Goal: Entertainment & Leisure: Consume media (video, audio)

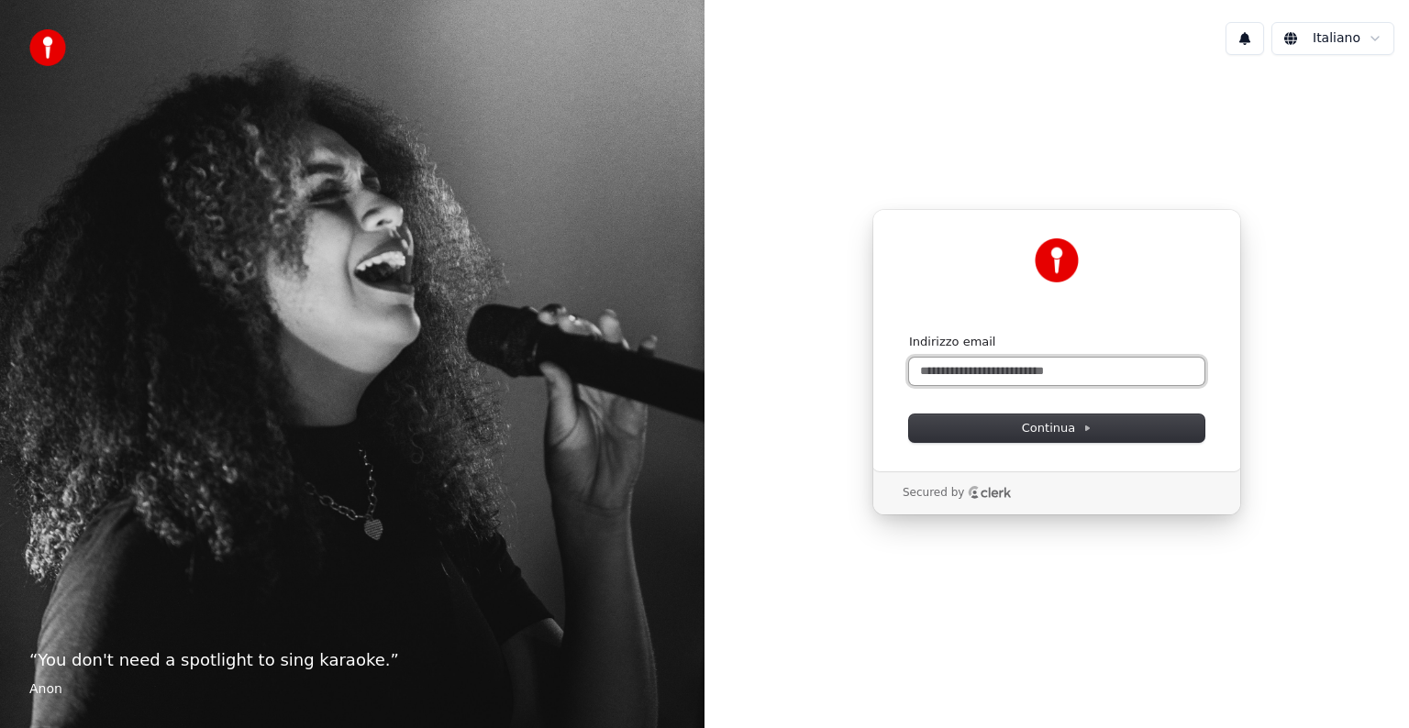
click at [1031, 367] on input "Indirizzo email" at bounding box center [1056, 372] width 295 height 28
click at [1038, 371] on input "Indirizzo email" at bounding box center [1056, 372] width 295 height 28
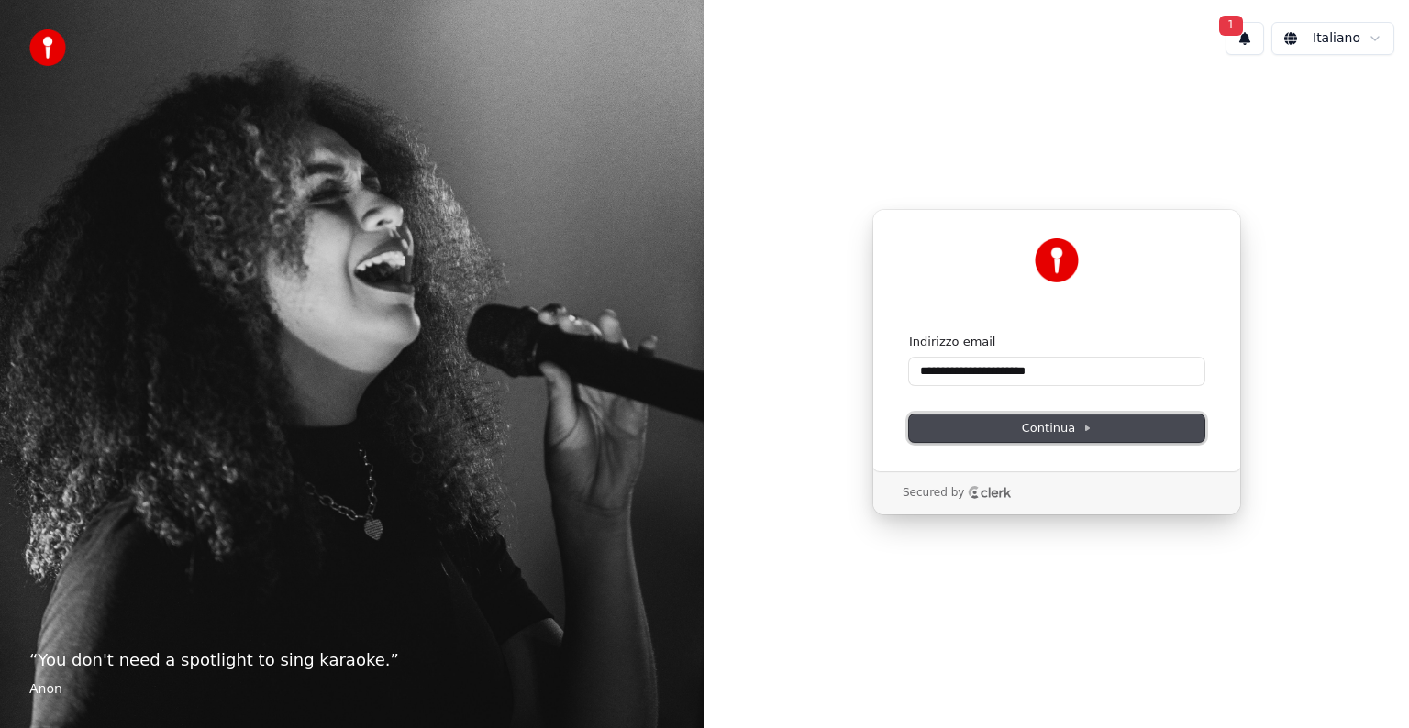
click at [1054, 421] on span "Continua" at bounding box center [1057, 428] width 70 height 17
type input "**********"
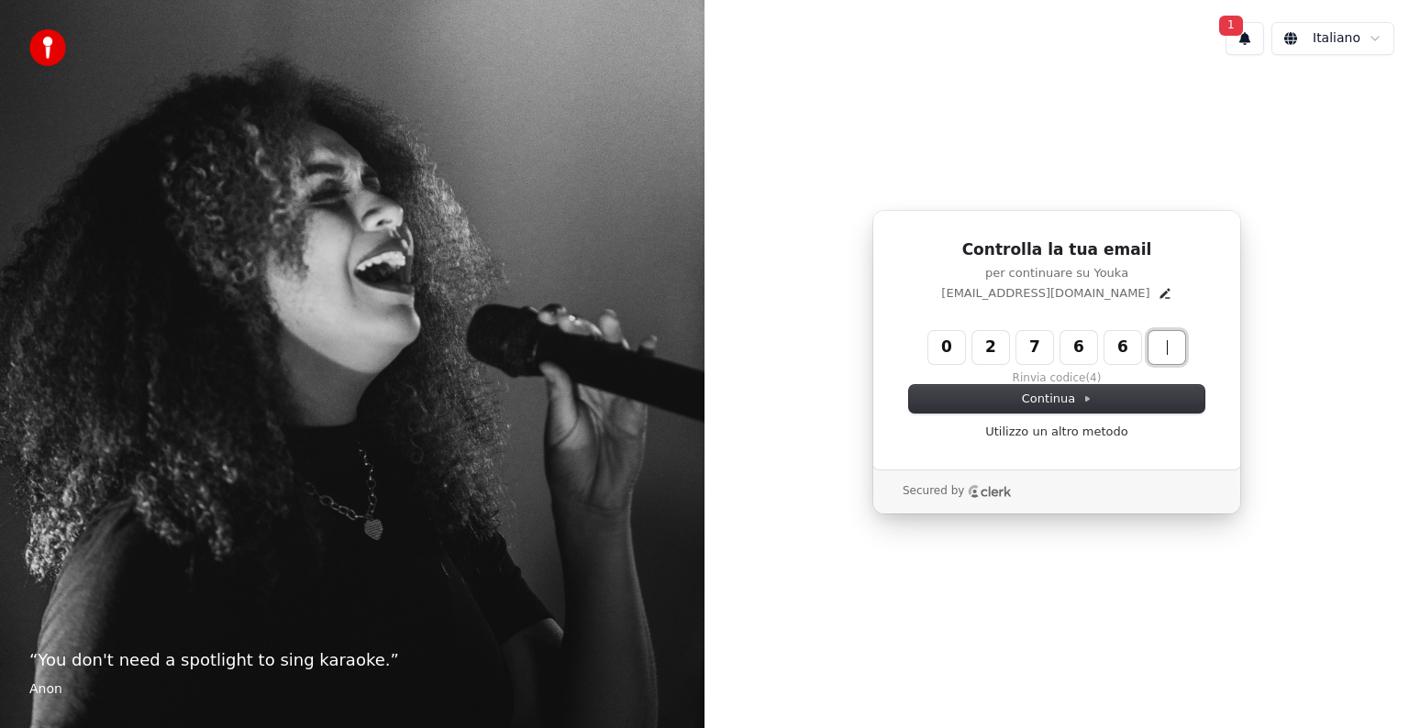
type input "******"
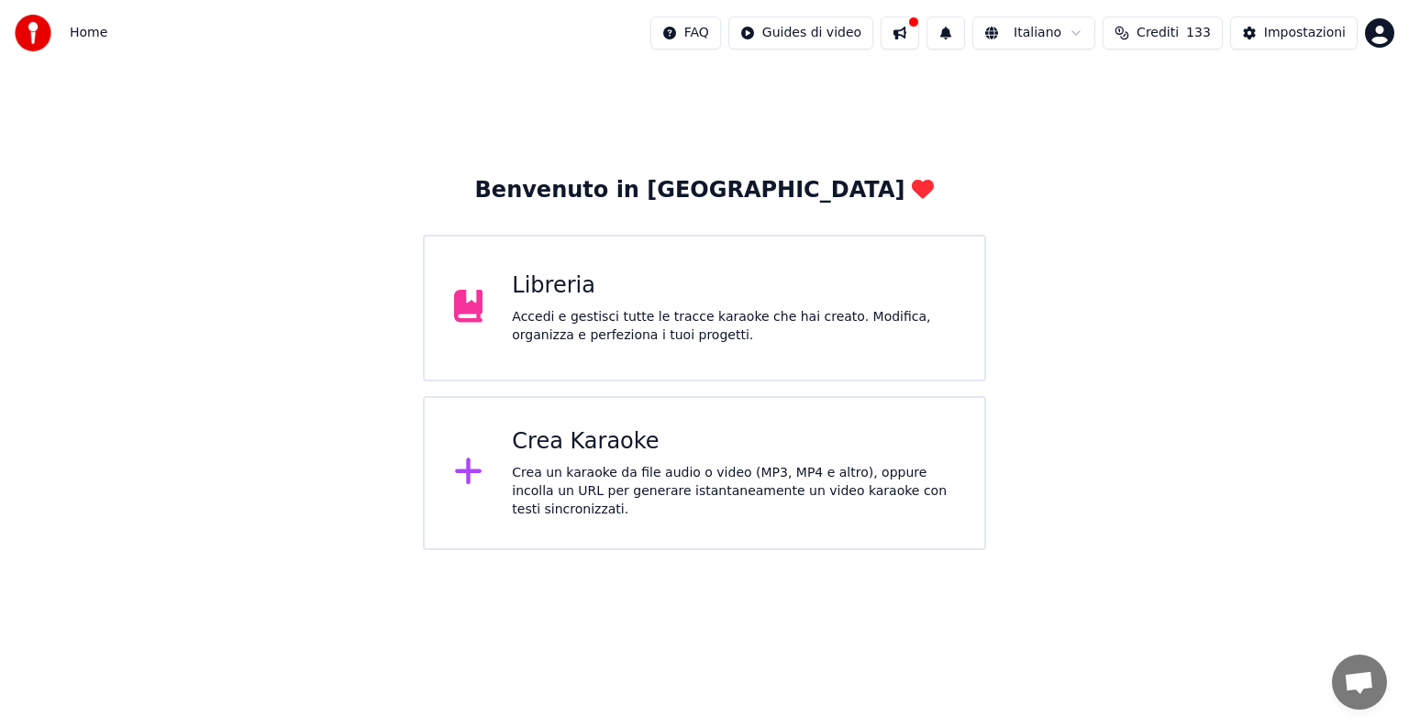
click at [905, 40] on button at bounding box center [900, 33] width 39 height 33
click at [635, 291] on div "Libreria" at bounding box center [733, 285] width 443 height 29
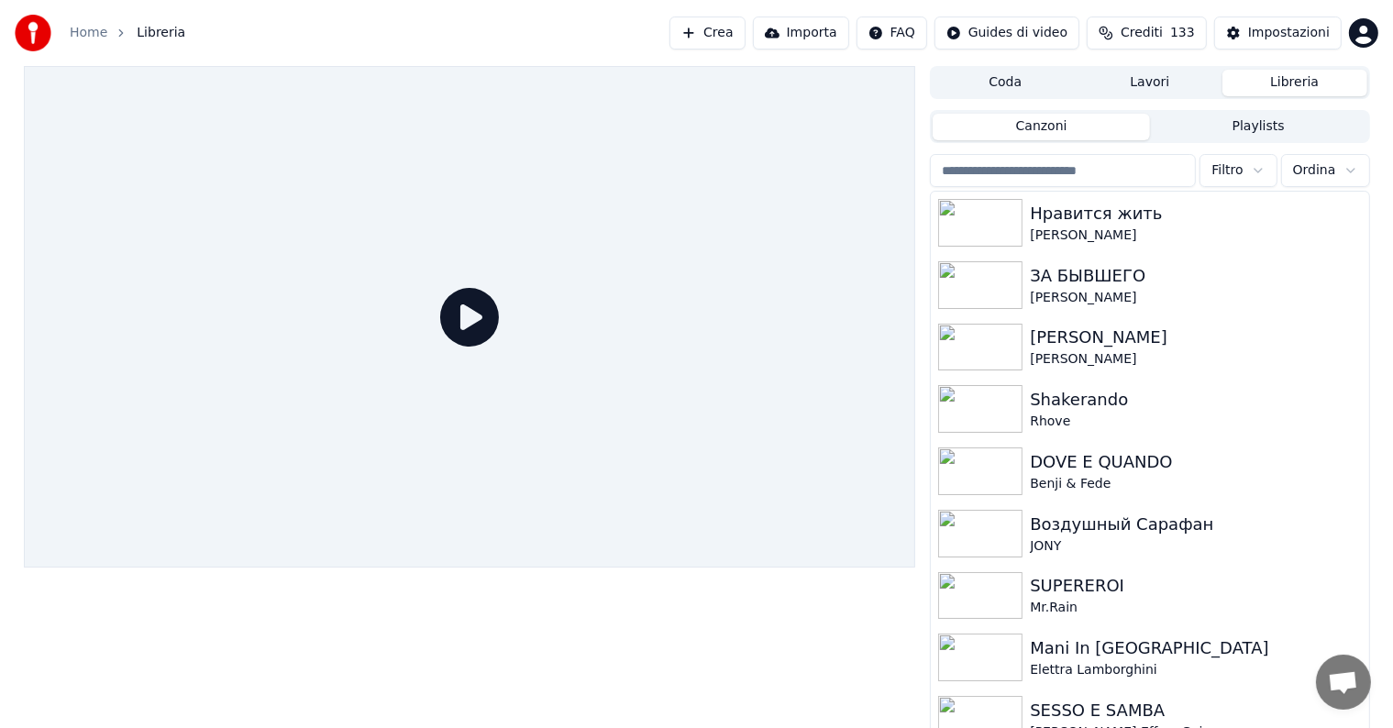
click at [1152, 24] on span "Crediti" at bounding box center [1142, 33] width 42 height 18
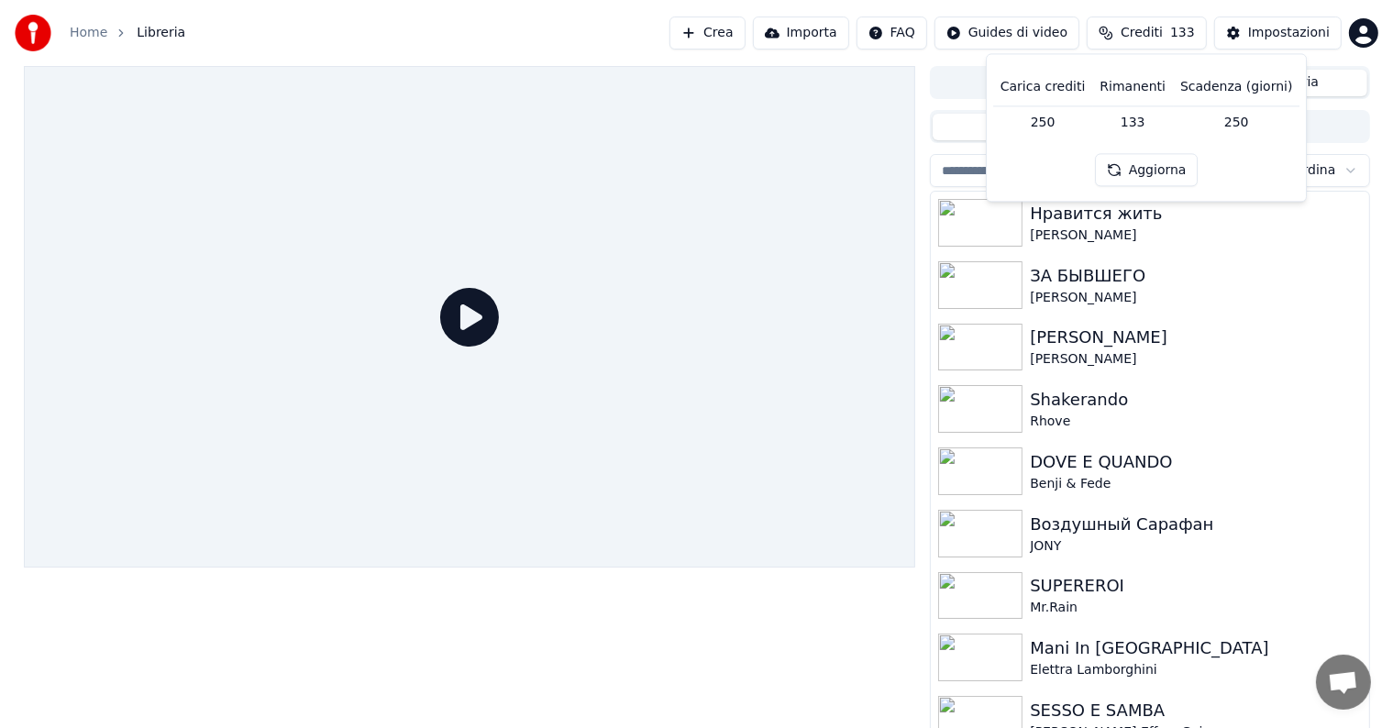
click at [1160, 166] on button "Aggiorna" at bounding box center [1147, 170] width 104 height 33
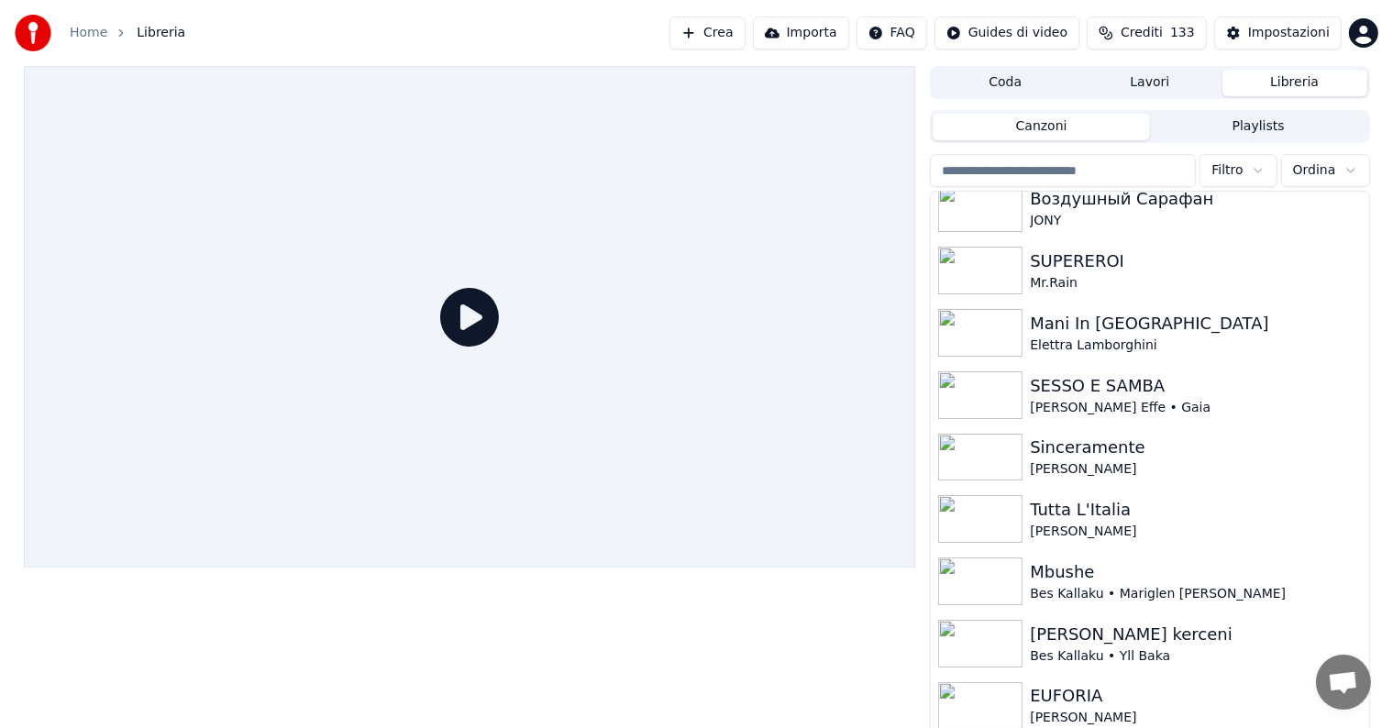
click at [1284, 83] on button "Libreria" at bounding box center [1295, 83] width 145 height 27
click at [1104, 128] on button "Canzoni" at bounding box center [1041, 127] width 217 height 27
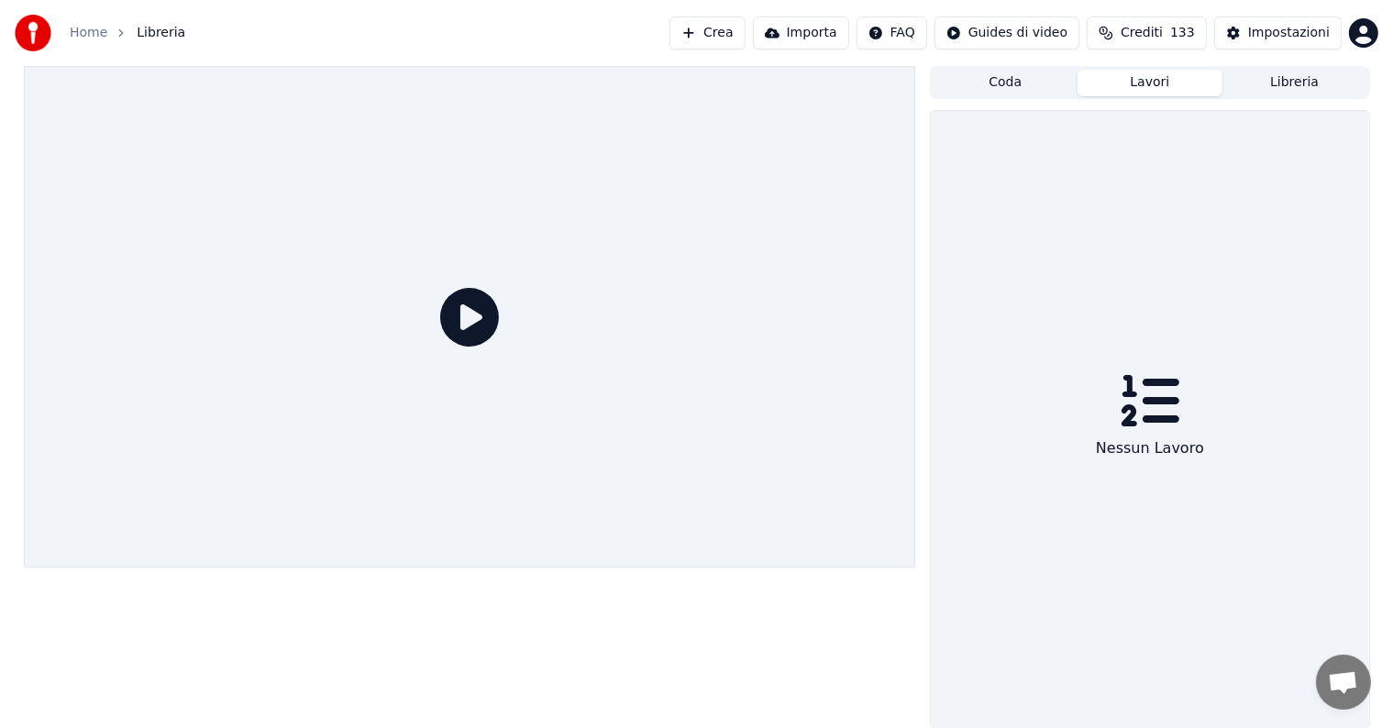
click at [1163, 80] on button "Lavori" at bounding box center [1150, 83] width 145 height 27
click at [1032, 83] on button "Coda" at bounding box center [1005, 83] width 145 height 27
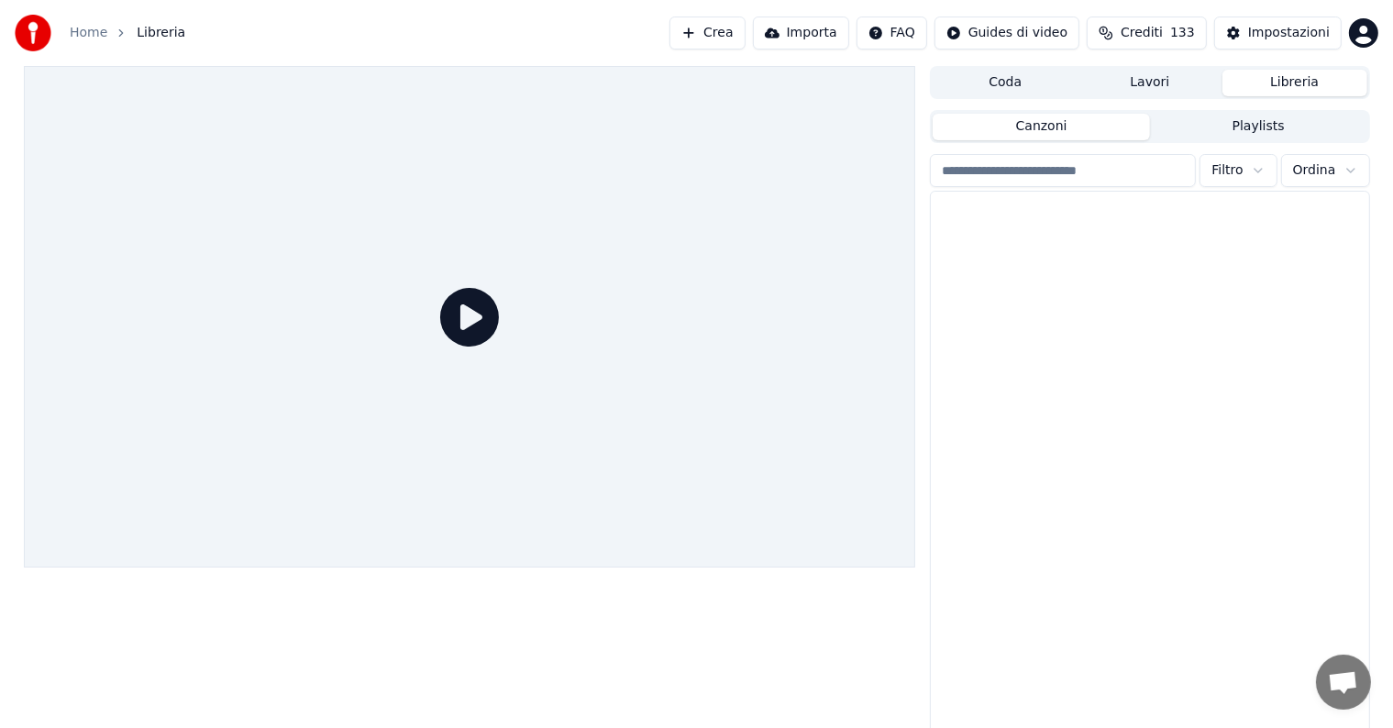
click at [1286, 88] on button "Libreria" at bounding box center [1295, 83] width 145 height 27
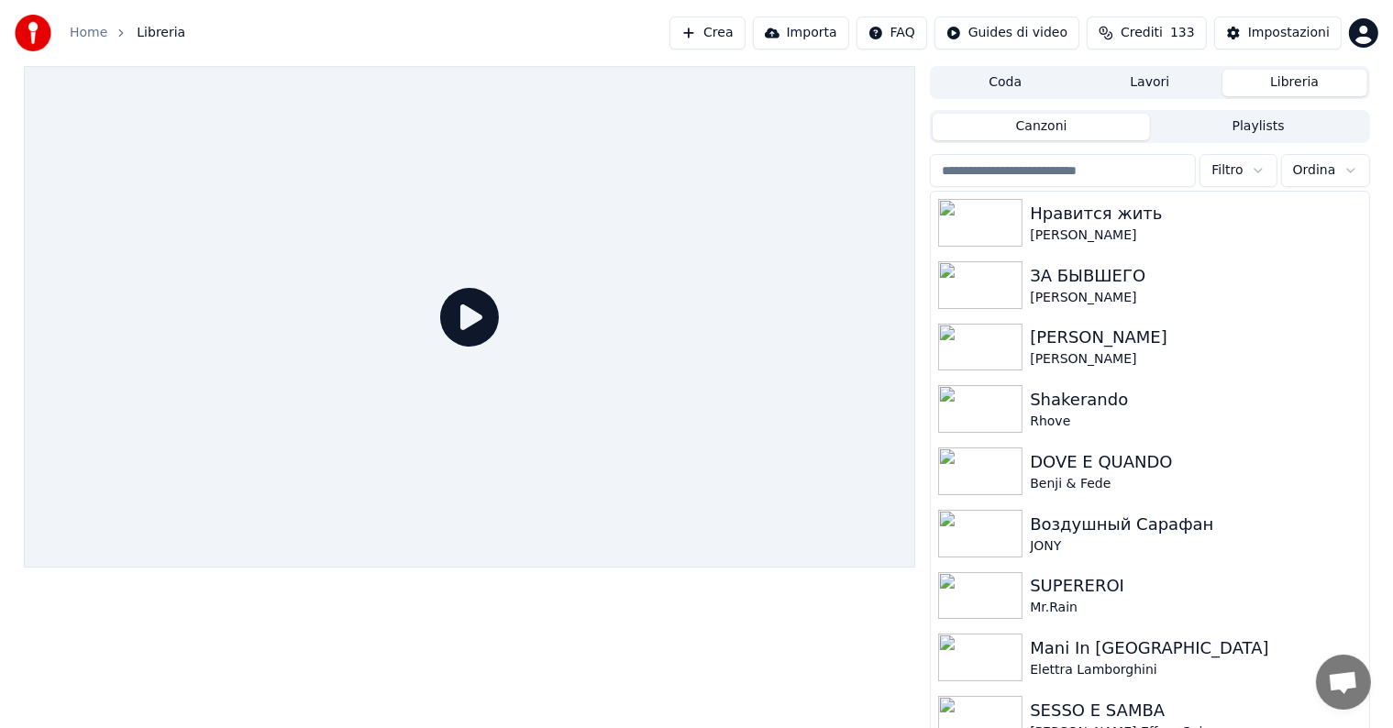
click at [1121, 133] on button "Canzoni" at bounding box center [1041, 127] width 217 height 27
click at [1016, 125] on button "Canzoni" at bounding box center [1041, 127] width 217 height 27
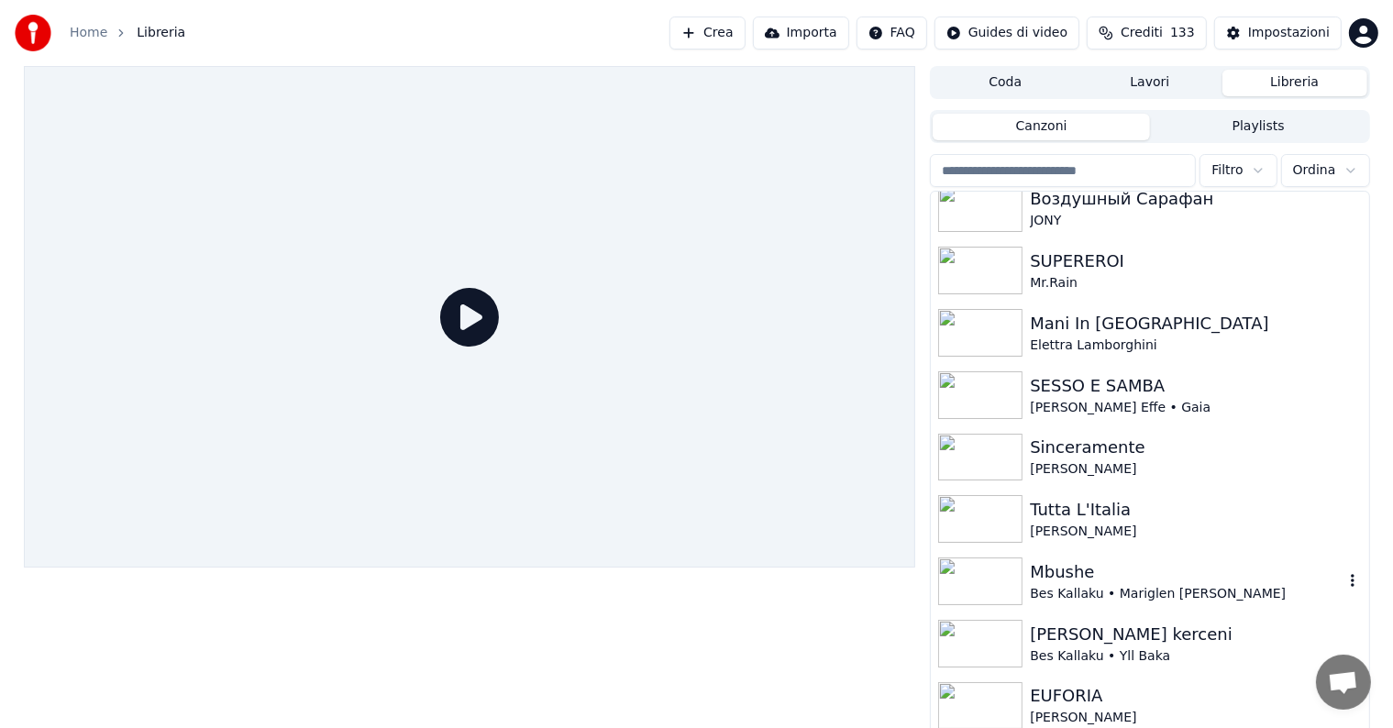
click at [1041, 571] on div "Mbushe" at bounding box center [1186, 573] width 313 height 26
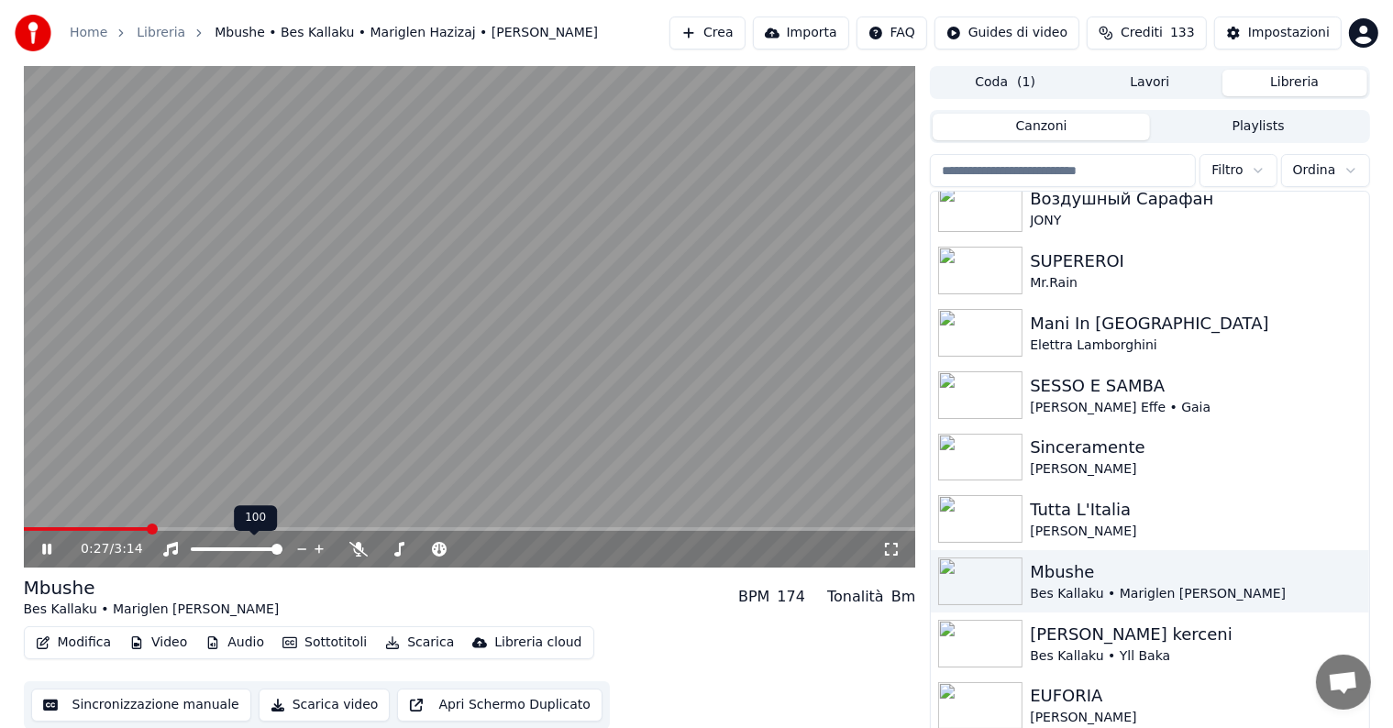
click at [249, 547] on div at bounding box center [254, 549] width 148 height 18
click at [364, 548] on icon at bounding box center [358, 549] width 18 height 15
click at [400, 548] on icon at bounding box center [399, 549] width 10 height 15
click at [399, 550] on icon at bounding box center [399, 549] width 10 height 15
click at [441, 550] on icon at bounding box center [439, 549] width 15 height 15
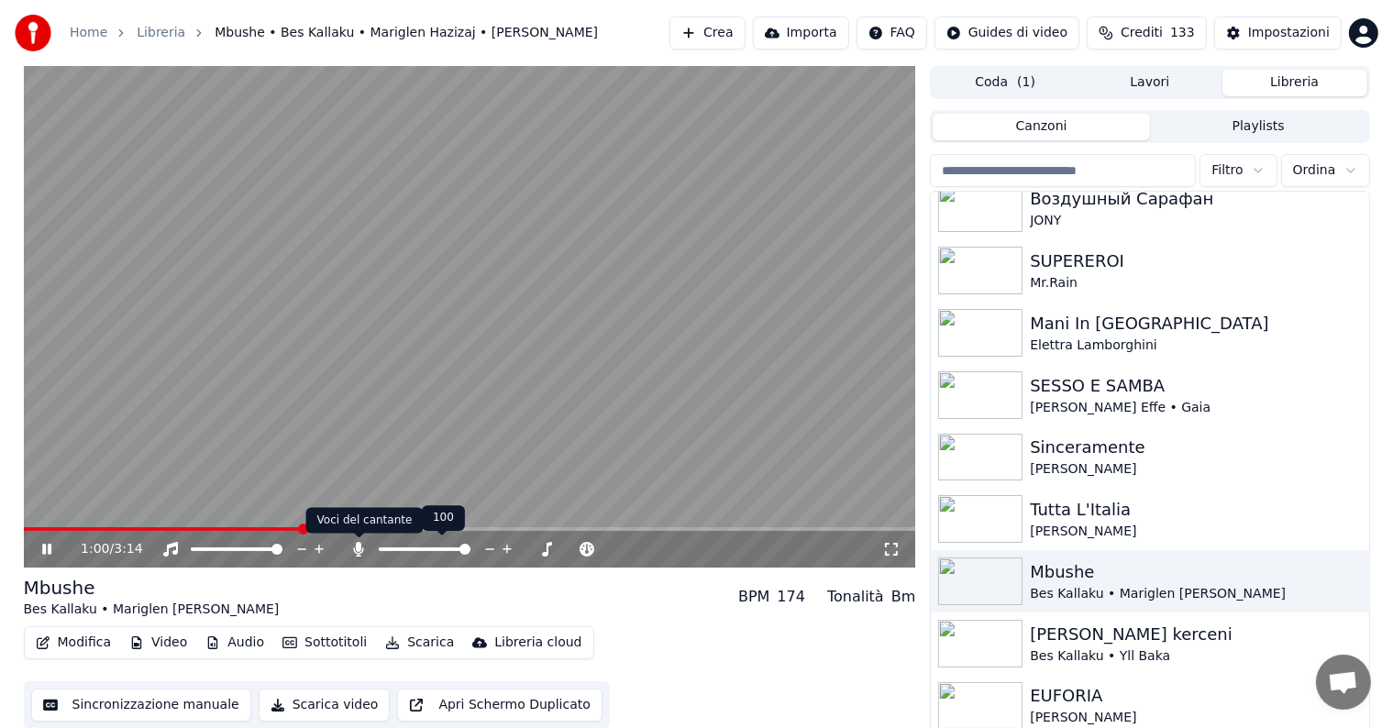
click at [350, 549] on icon at bounding box center [358, 549] width 18 height 15
click at [360, 548] on icon at bounding box center [358, 549] width 18 height 15
click at [197, 549] on span at bounding box center [194, 550] width 6 height 4
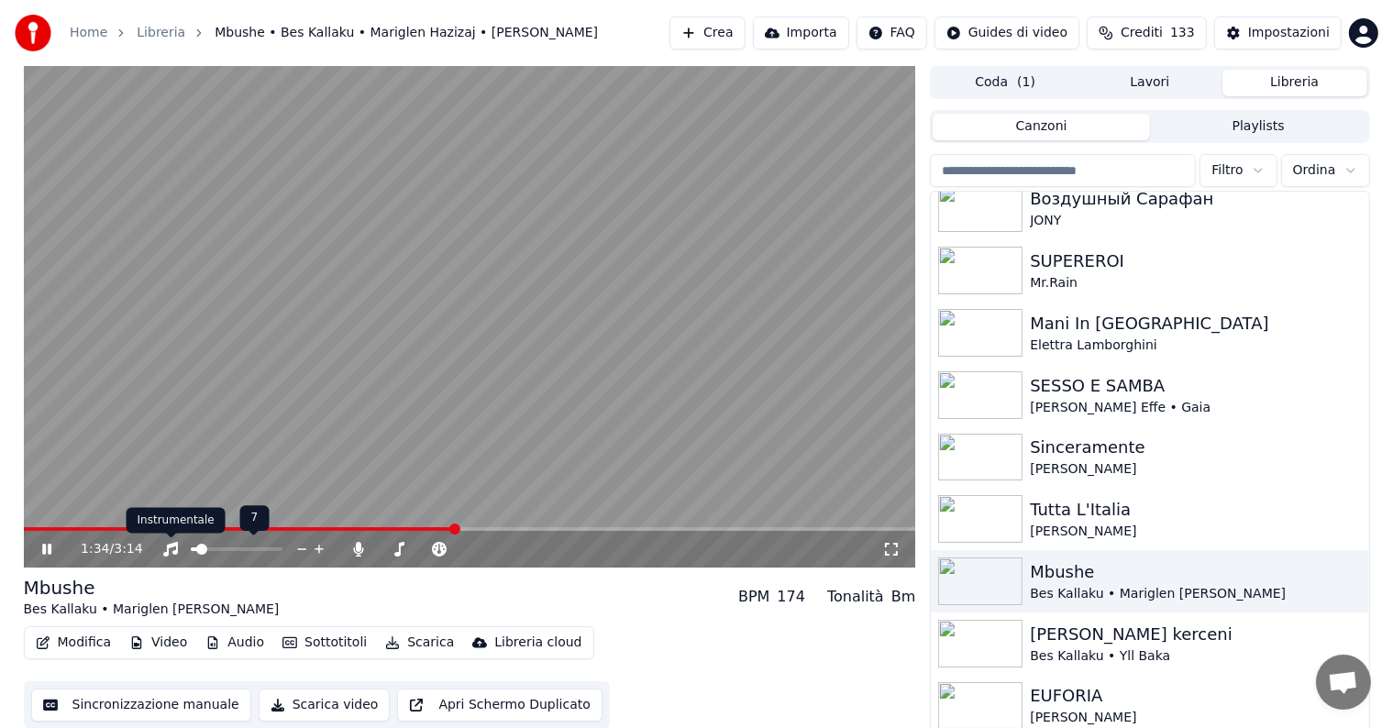
click at [176, 549] on icon at bounding box center [170, 549] width 15 height 15
click at [259, 549] on span at bounding box center [237, 550] width 92 height 4
click at [199, 553] on div at bounding box center [254, 549] width 148 height 18
click at [226, 548] on span at bounding box center [208, 550] width 35 height 4
click at [198, 548] on span at bounding box center [194, 550] width 7 height 4
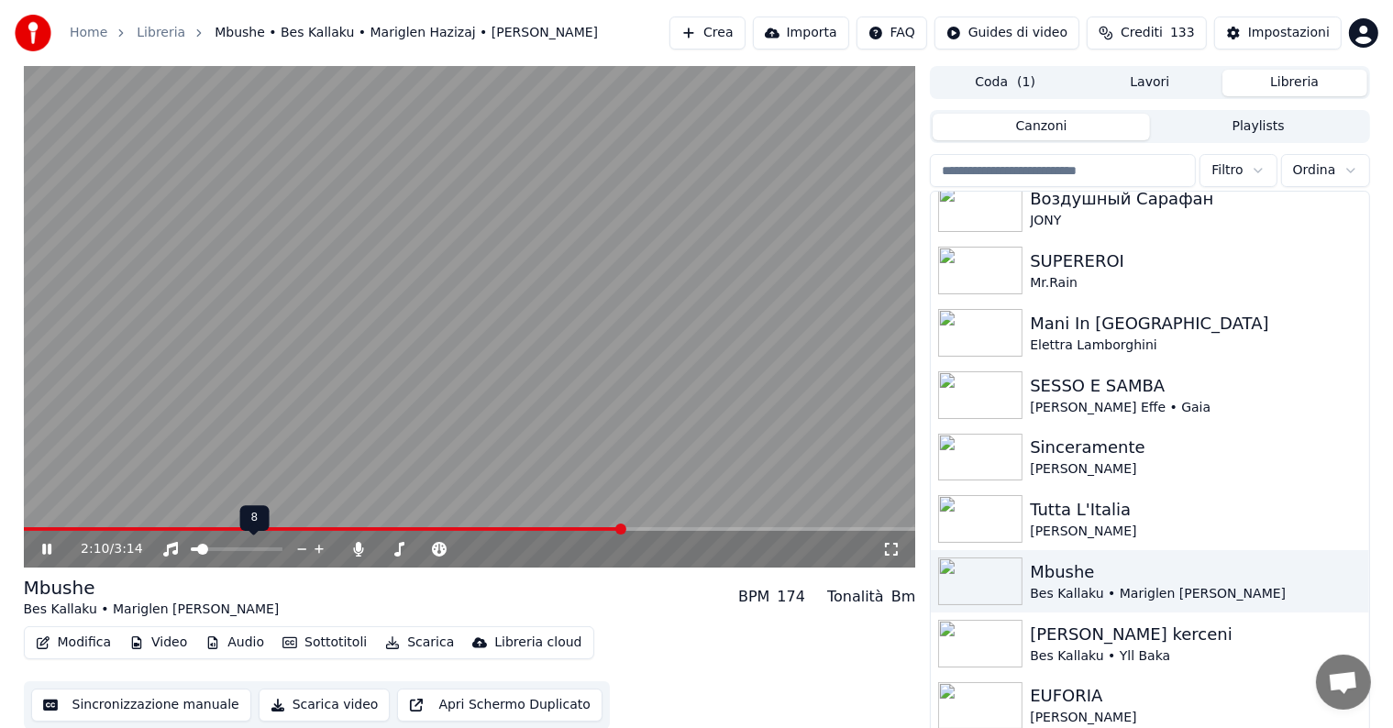
click at [194, 548] on span at bounding box center [194, 550] width 7 height 4
click at [235, 549] on span at bounding box center [237, 550] width 92 height 4
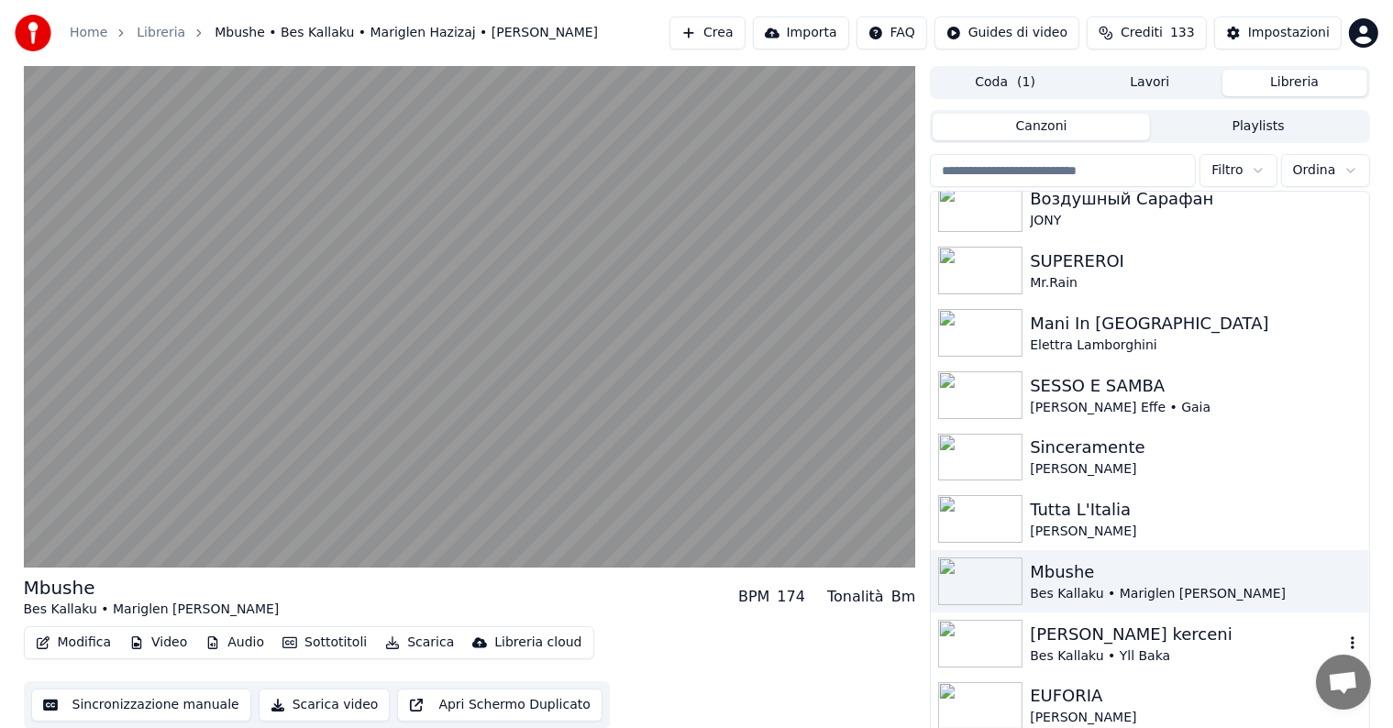
click at [994, 637] on img at bounding box center [980, 644] width 84 height 48
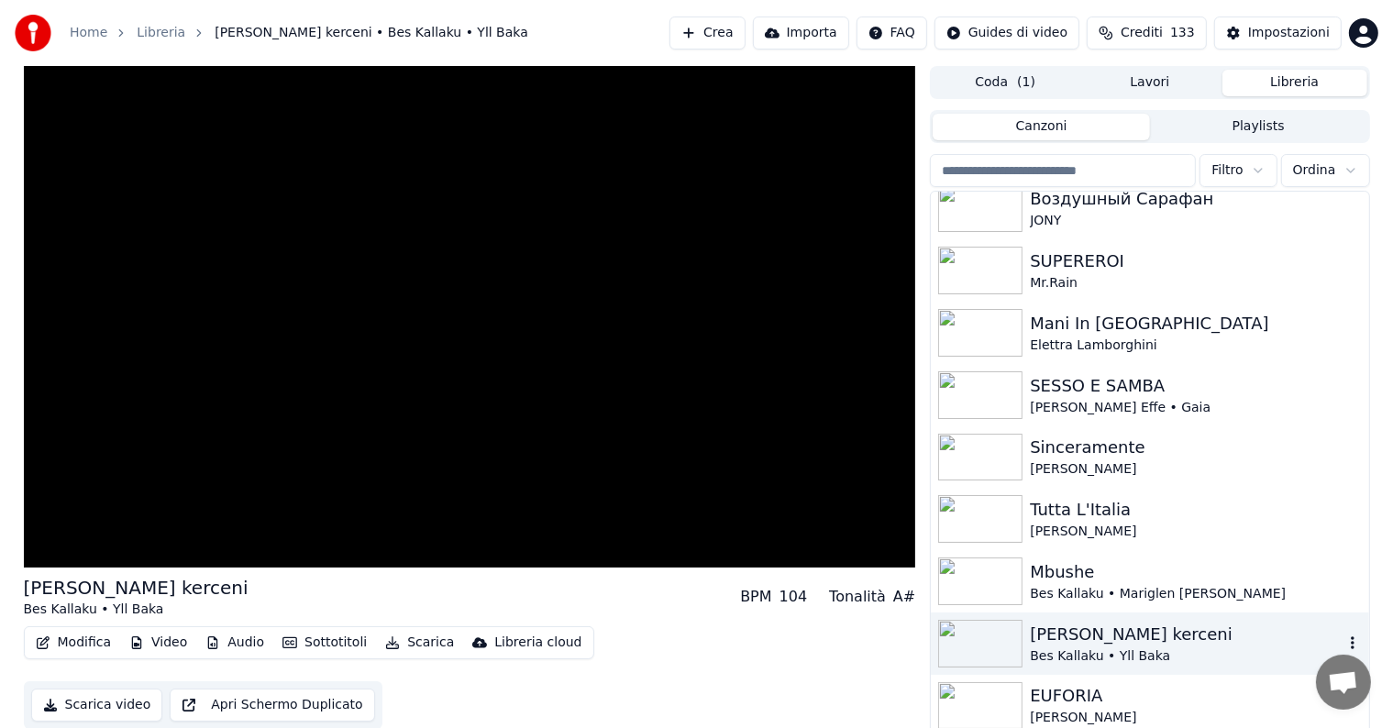
click at [994, 637] on img at bounding box center [980, 644] width 84 height 48
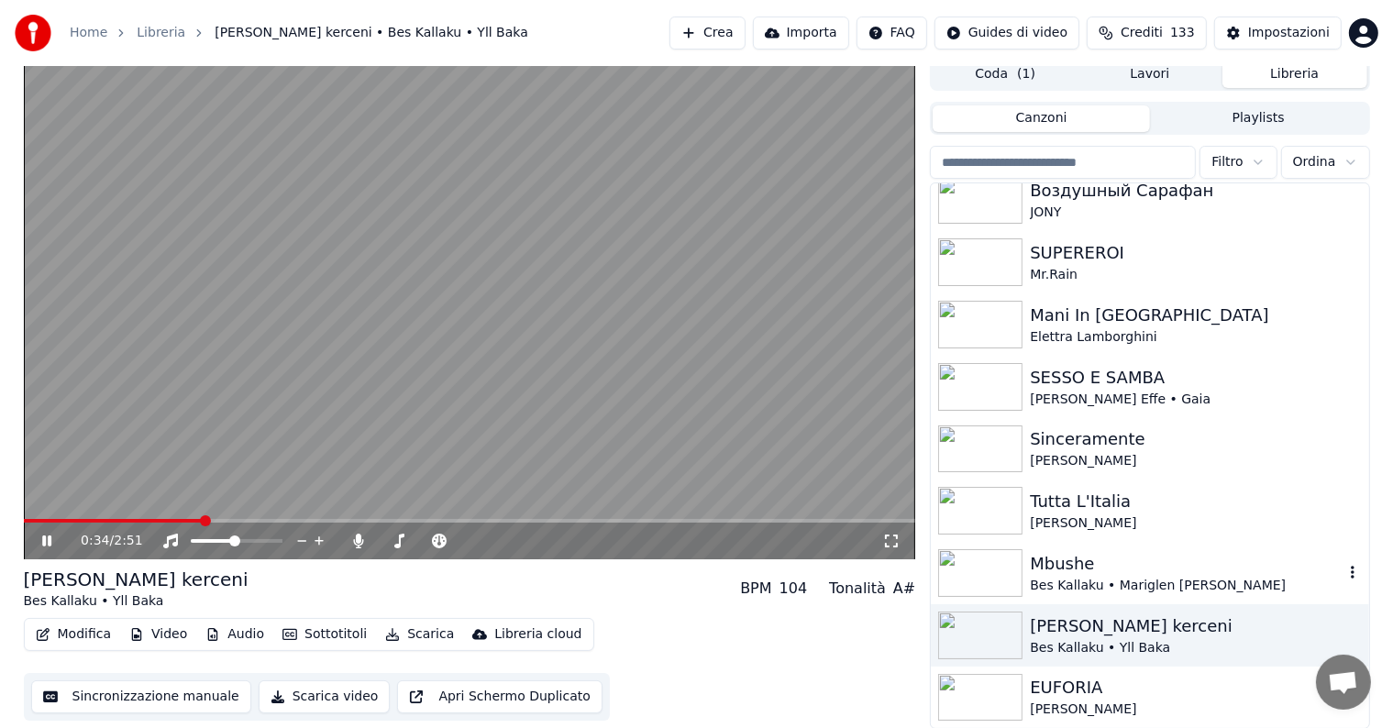
scroll to position [327, 0]
click at [992, 699] on img at bounding box center [980, 698] width 84 height 48
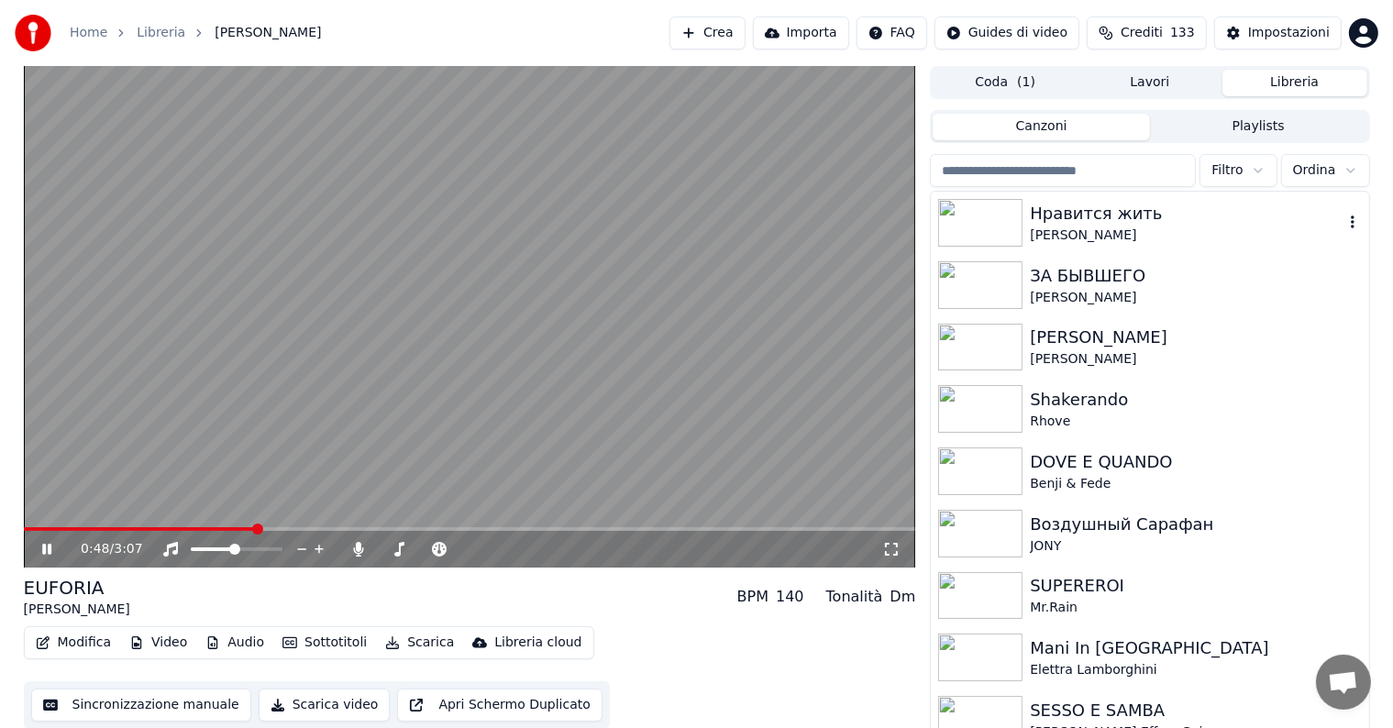
click at [1007, 227] on img at bounding box center [980, 223] width 84 height 48
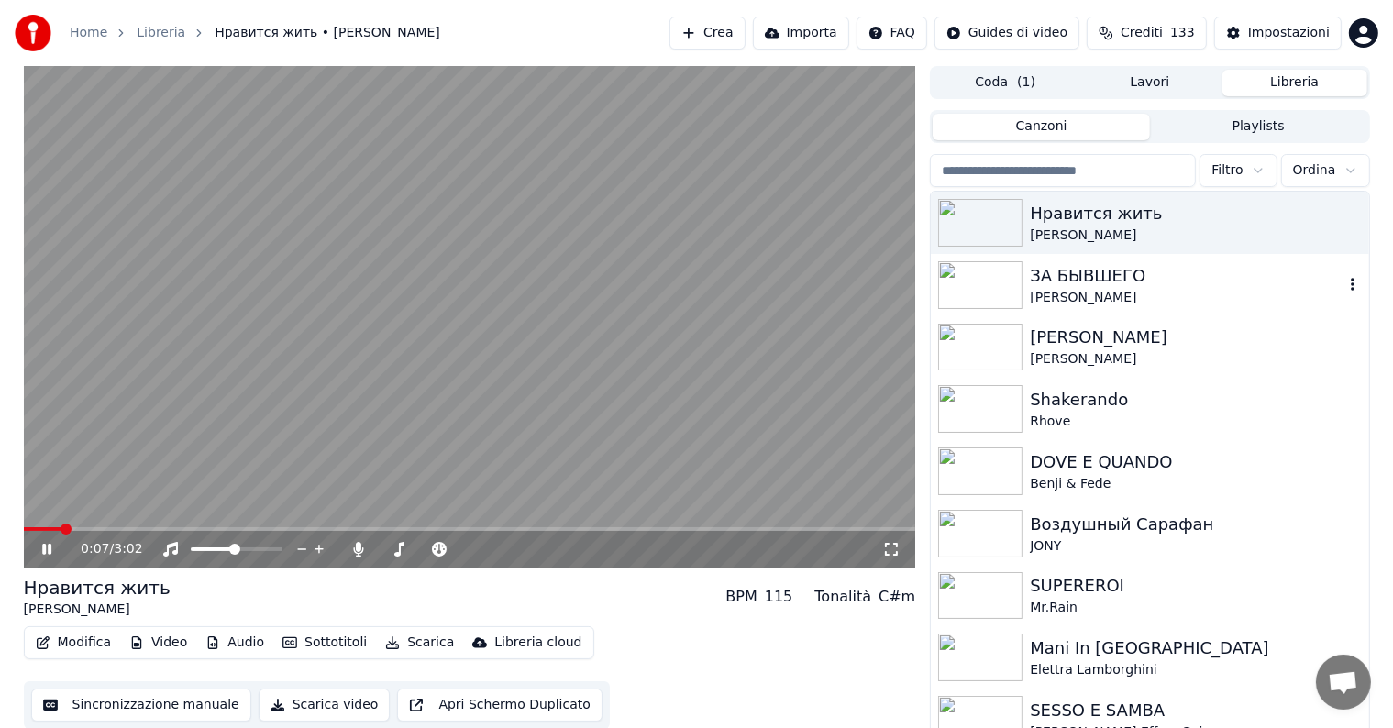
click at [1042, 284] on div "ЗА БЫВШЕГО" at bounding box center [1186, 276] width 313 height 26
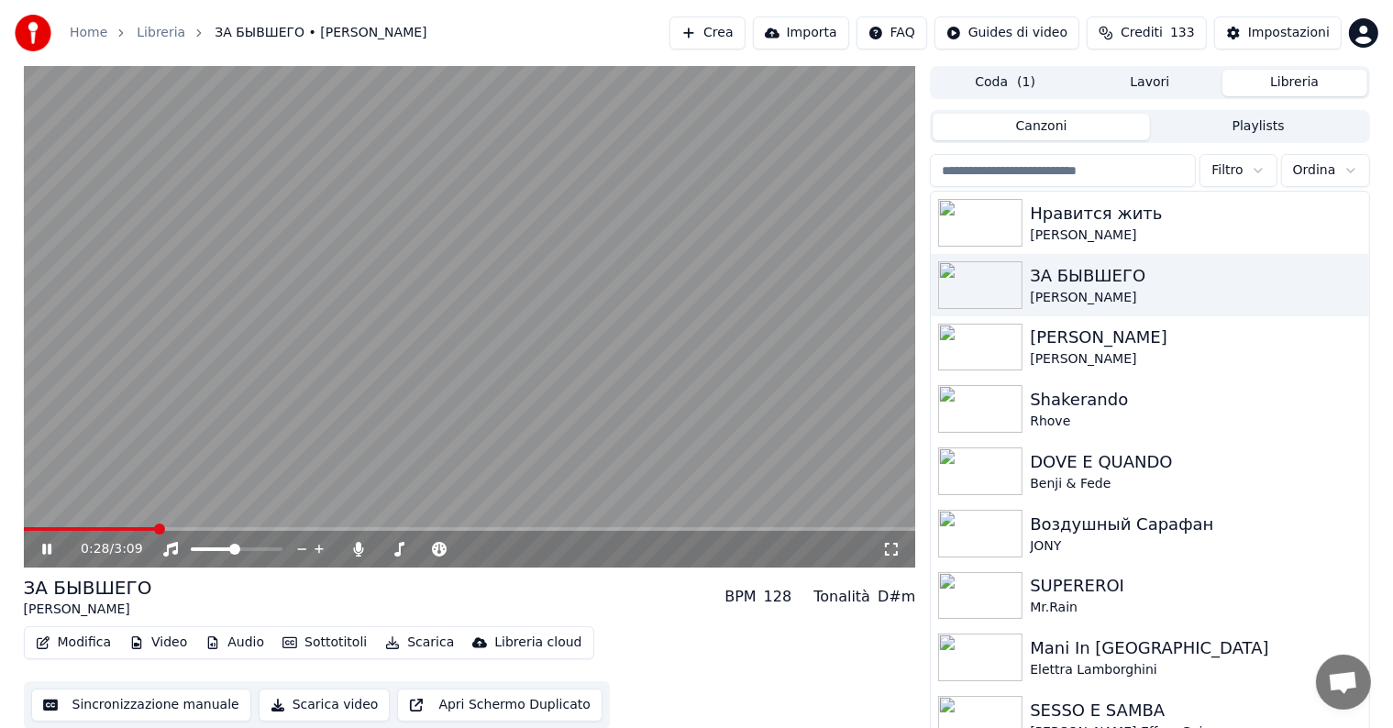
click at [158, 535] on span at bounding box center [159, 529] width 11 height 11
click at [996, 526] on img at bounding box center [980, 534] width 84 height 48
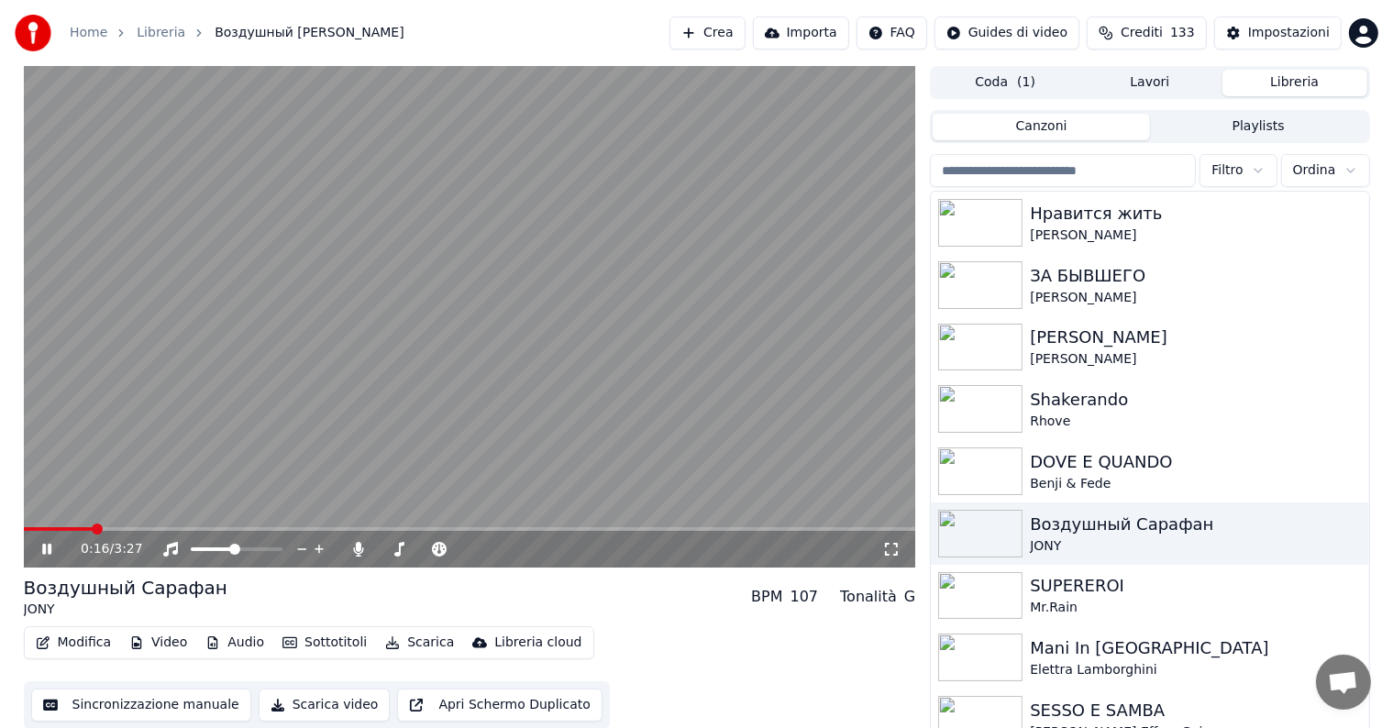
click at [103, 533] on span at bounding box center [97, 529] width 11 height 11
click at [174, 532] on span at bounding box center [177, 529] width 11 height 11
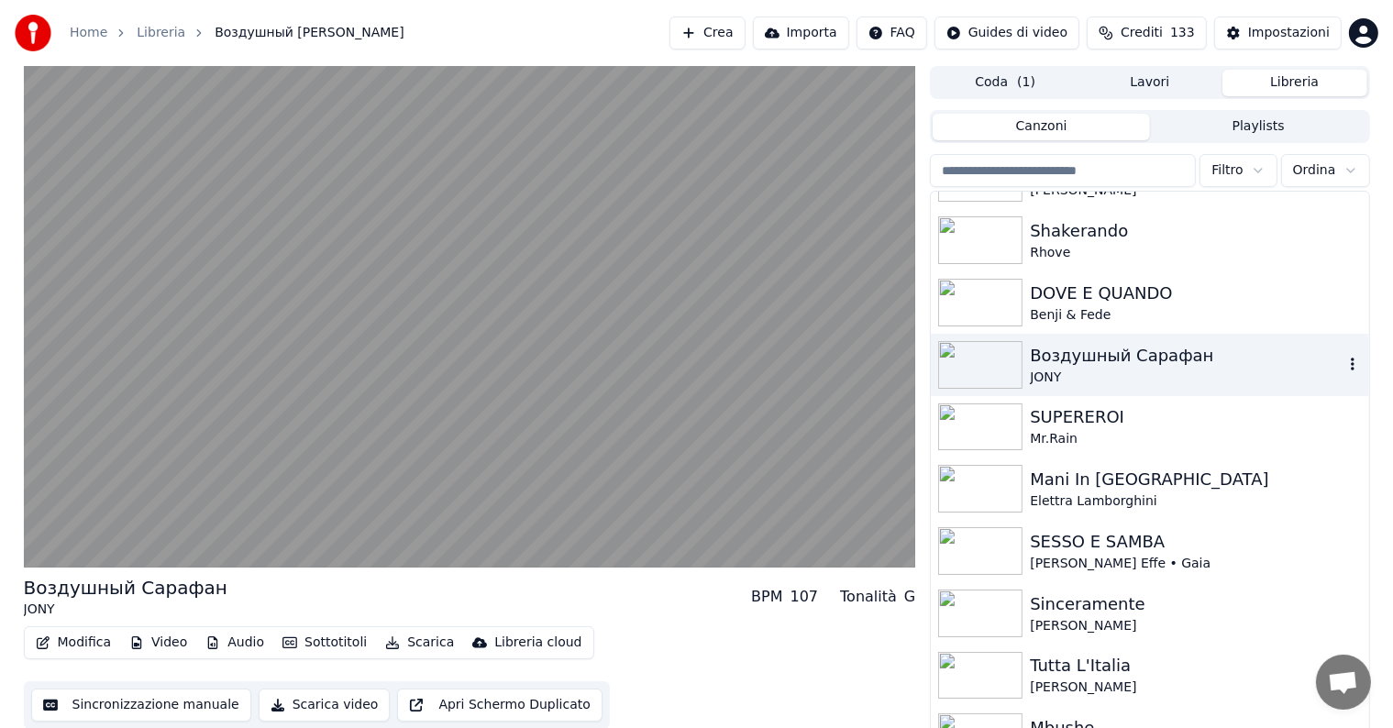
scroll to position [183, 0]
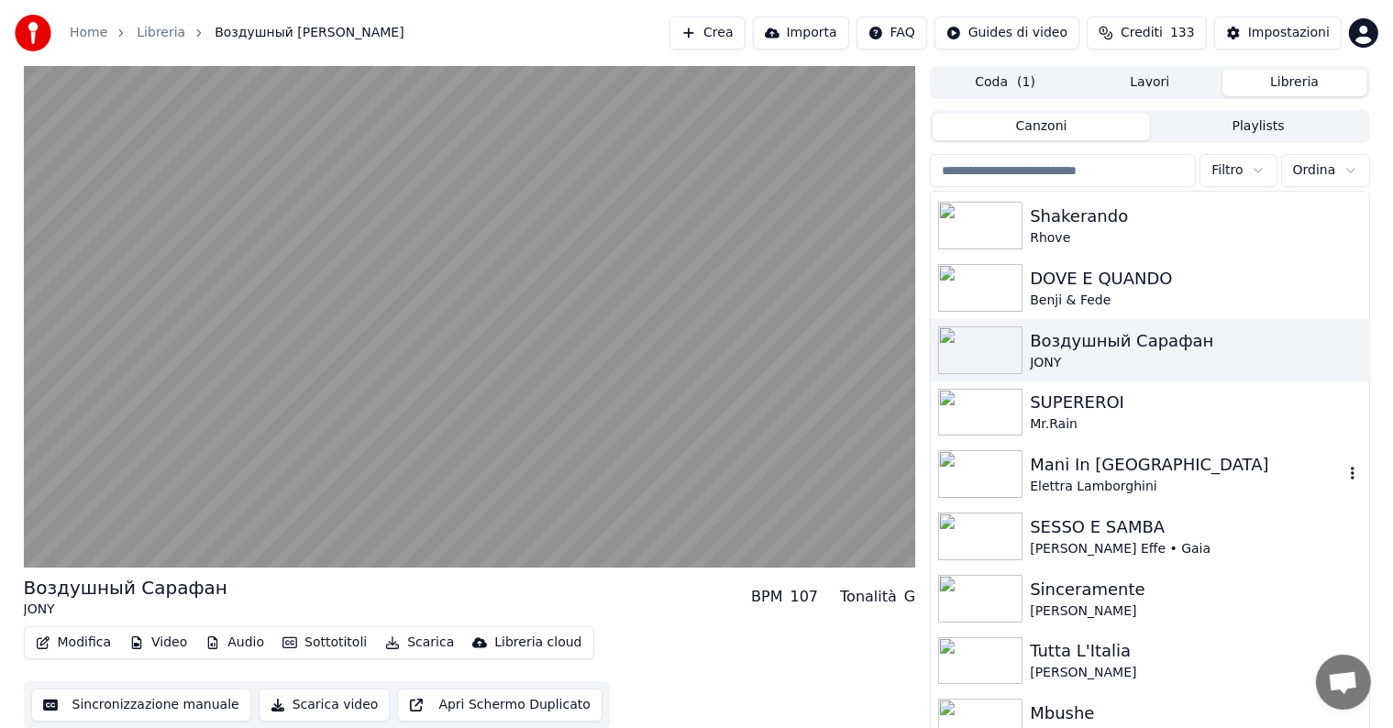
click at [1101, 463] on div "Mani In [GEOGRAPHIC_DATA]" at bounding box center [1186, 465] width 313 height 26
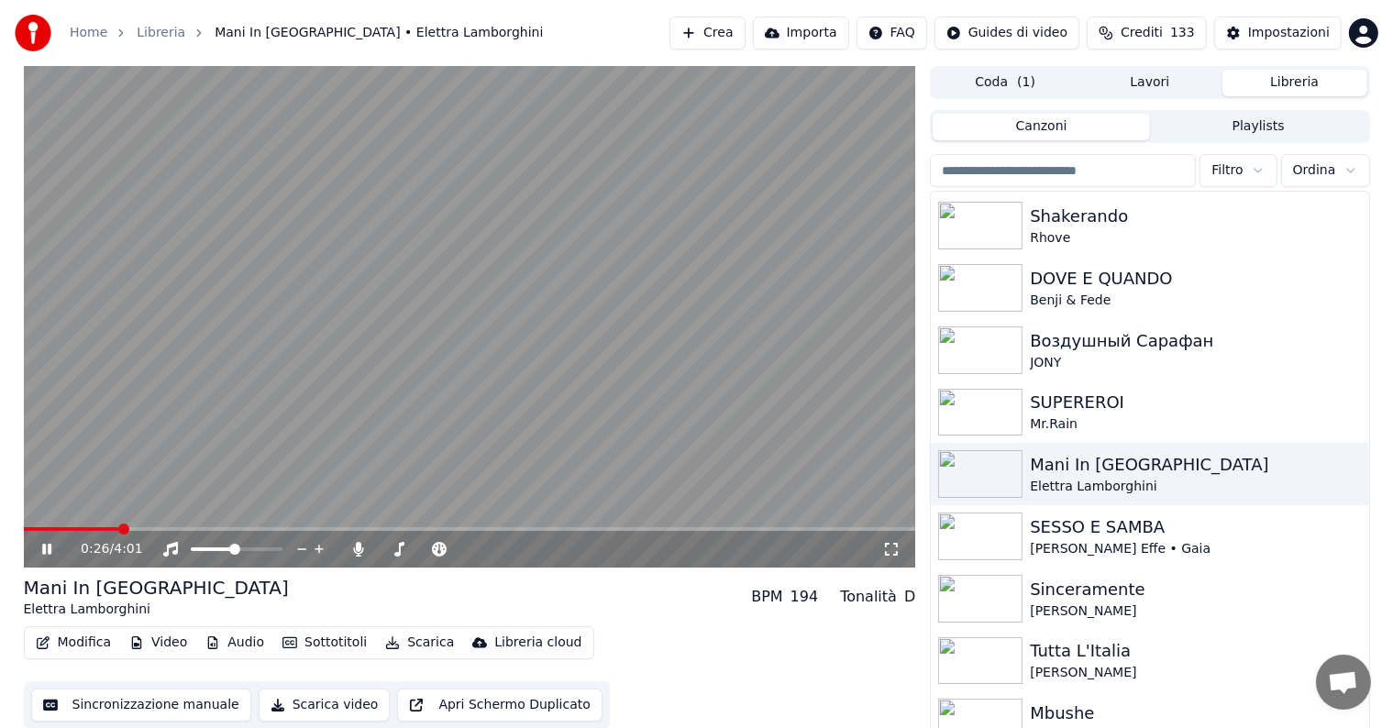
click at [118, 524] on span at bounding box center [123, 529] width 11 height 11
click at [1065, 125] on button "Canzoni" at bounding box center [1041, 127] width 217 height 27
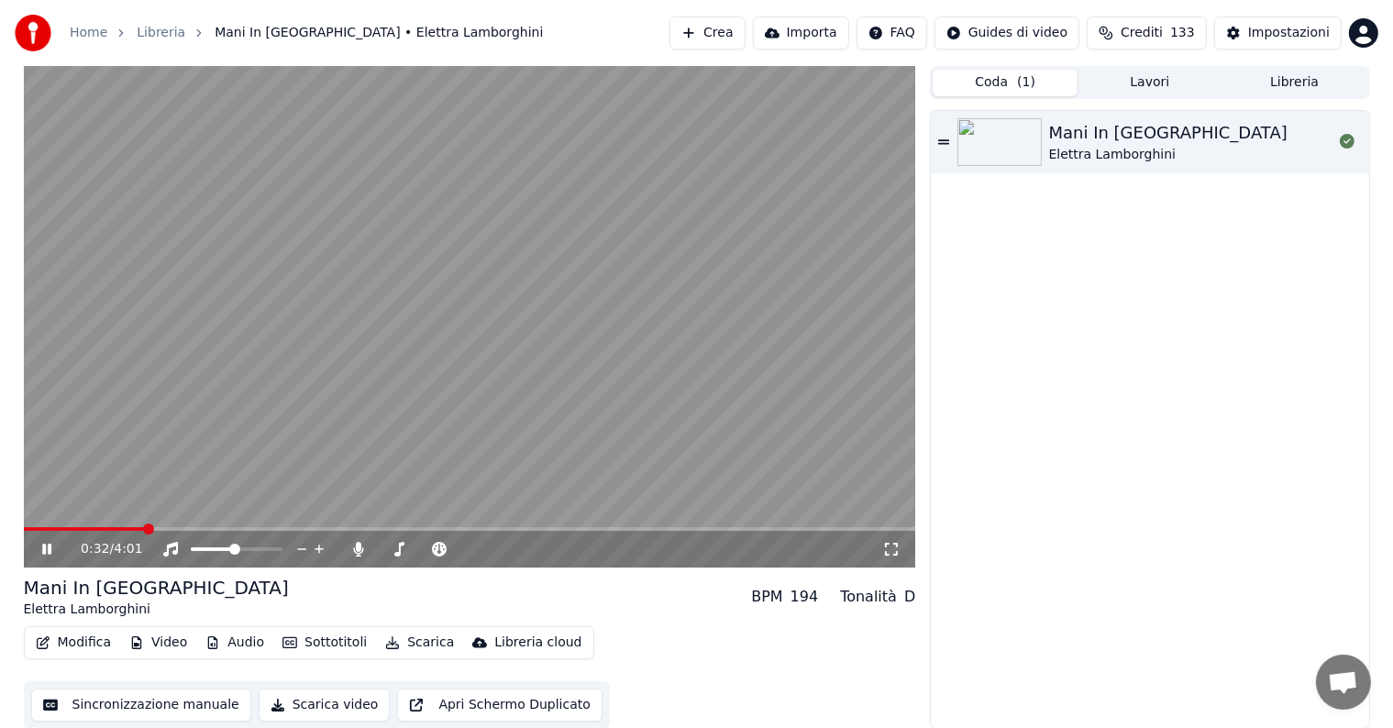
click at [1019, 84] on span "( 1 )" at bounding box center [1026, 82] width 18 height 18
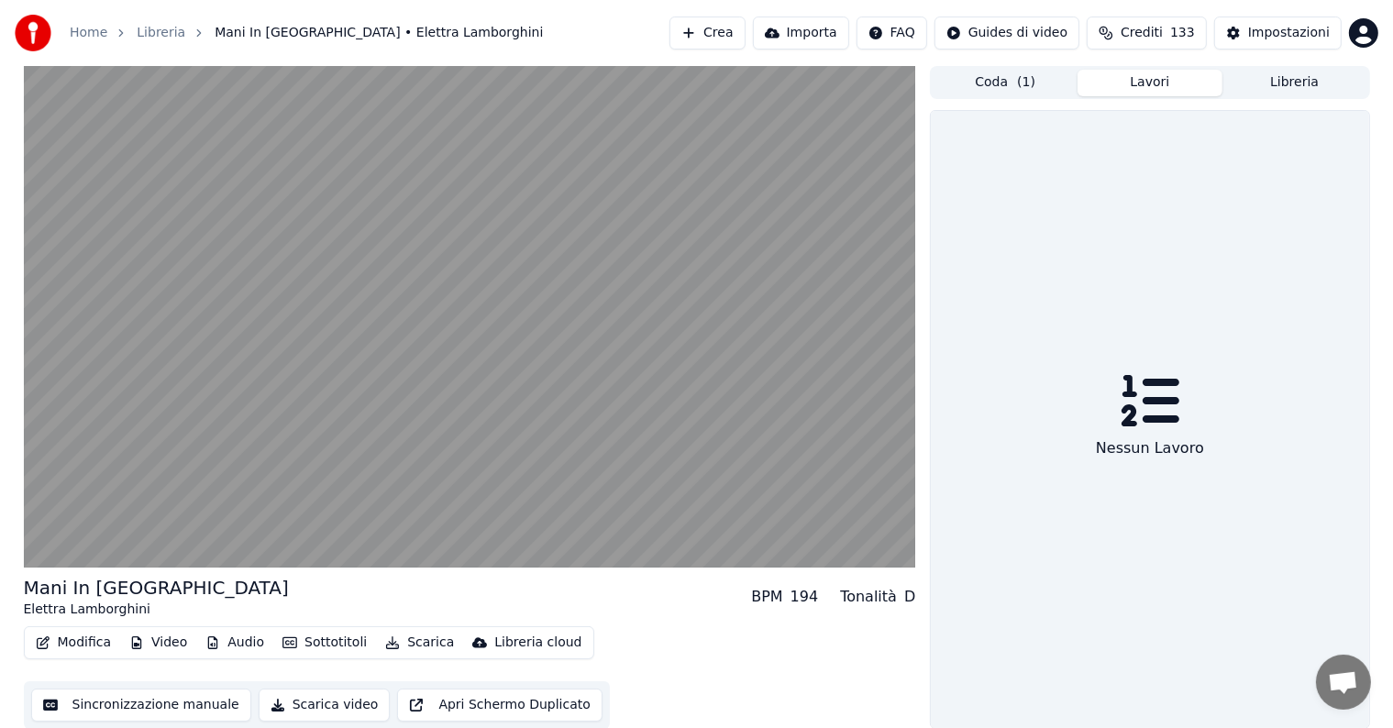
click at [1120, 81] on button "Lavori" at bounding box center [1150, 83] width 145 height 27
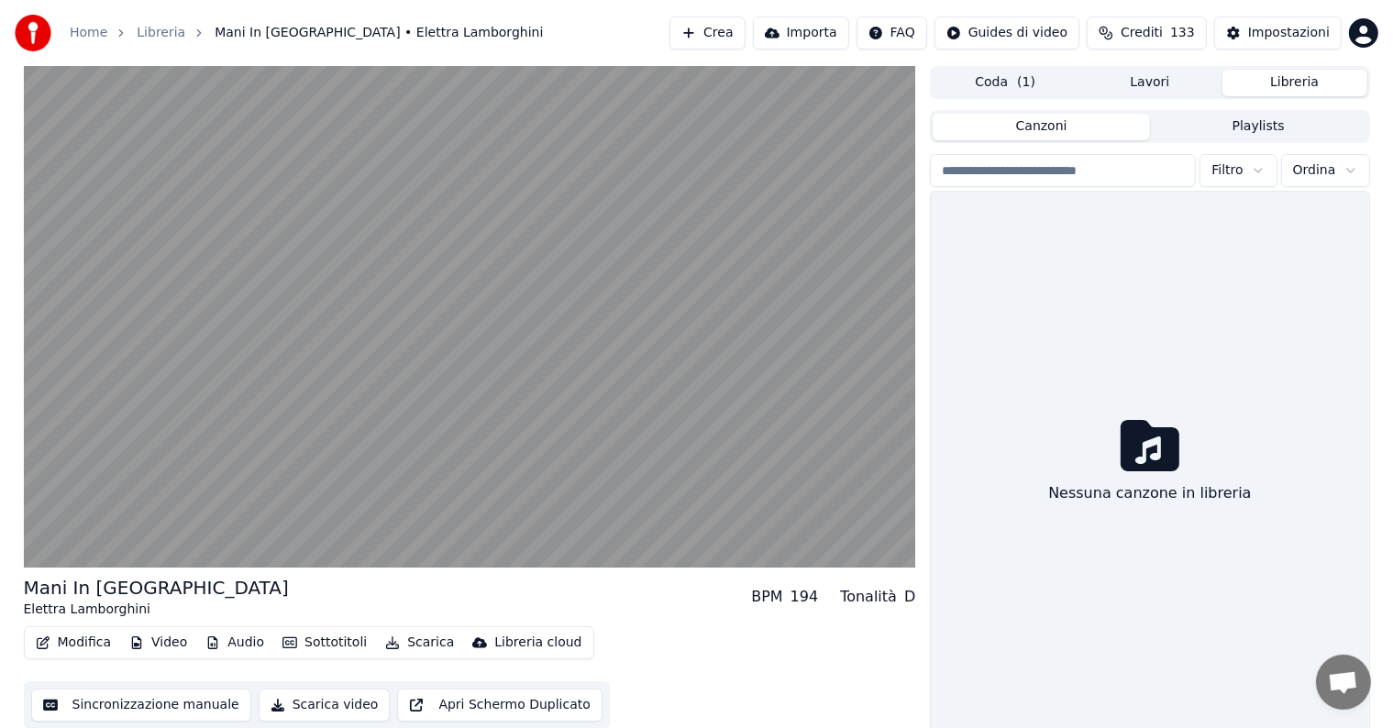
click at [1248, 77] on button "Libreria" at bounding box center [1295, 83] width 145 height 27
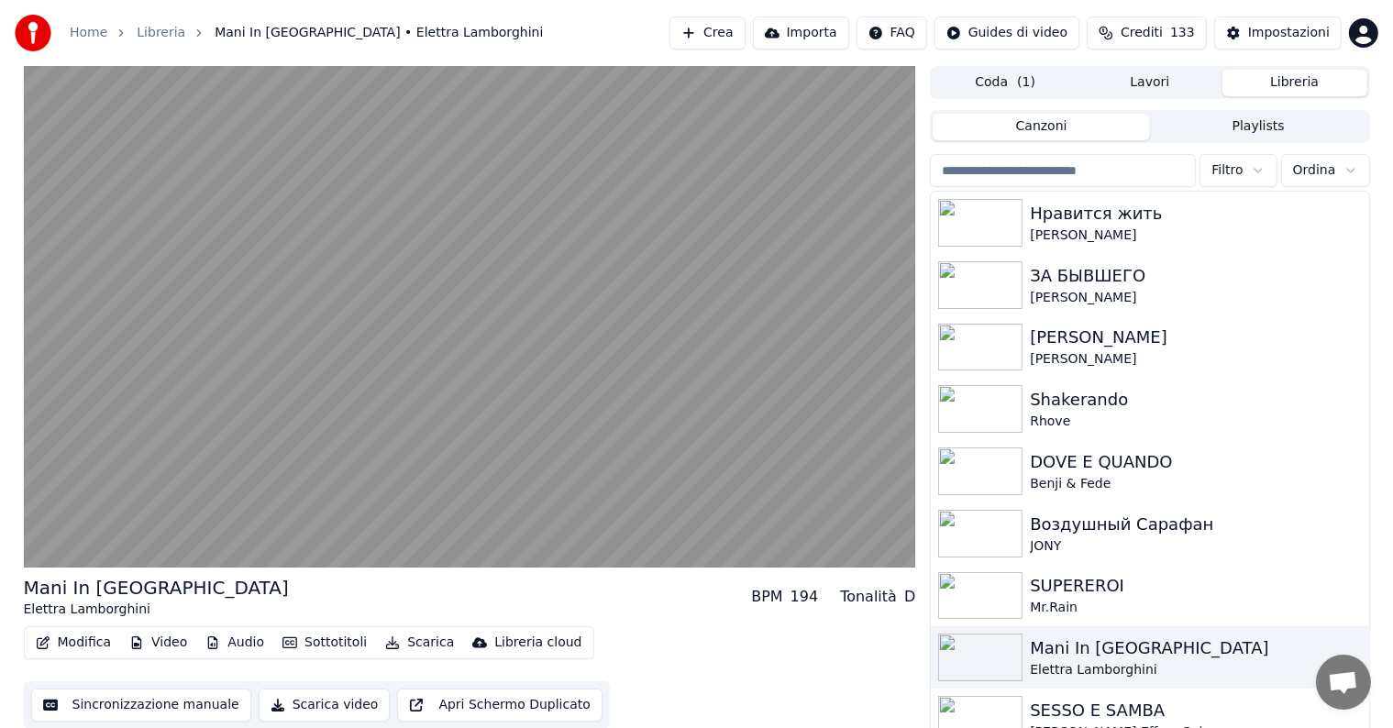
click at [990, 37] on html "Home Libreria Mani In [GEOGRAPHIC_DATA] • Elettra Lamborghini Crea Importa FAQ …" at bounding box center [696, 364] width 1393 height 728
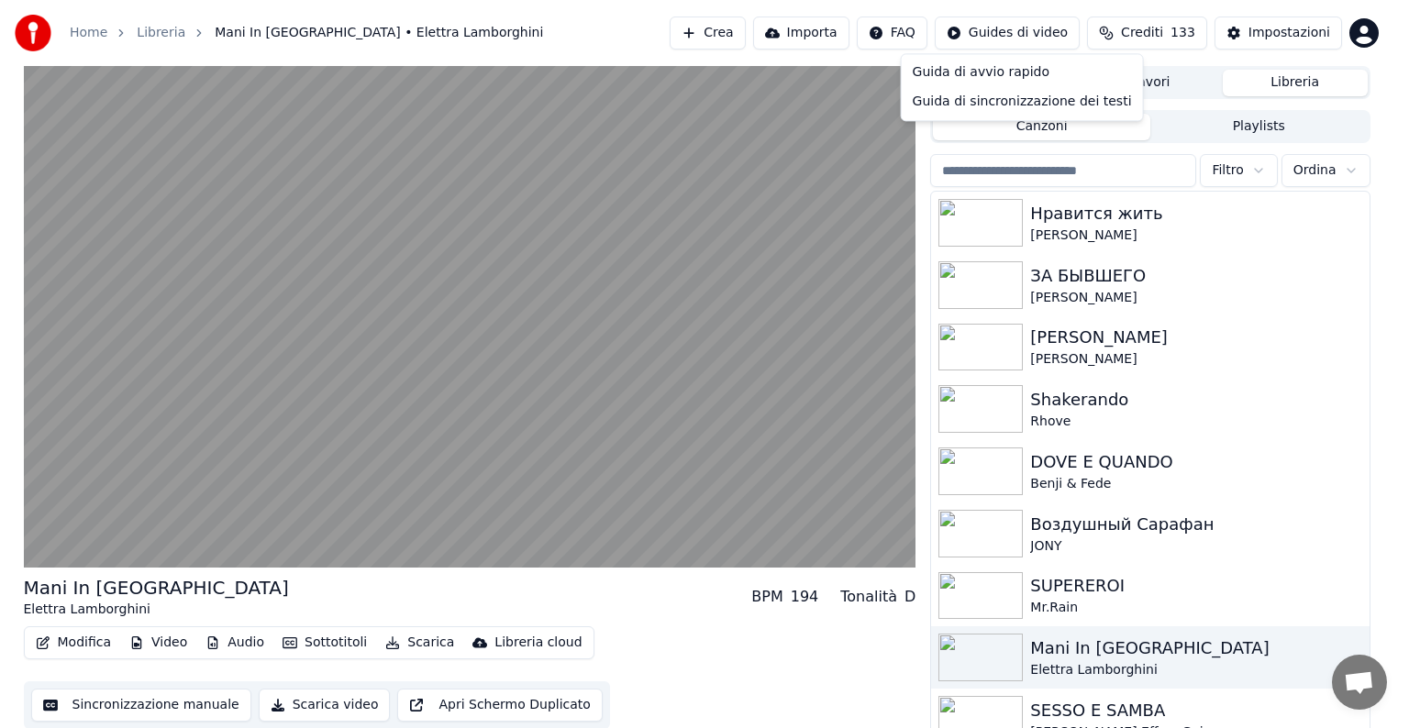
click at [695, 39] on html "Home Libreria Mani In [GEOGRAPHIC_DATA] • Elettra Lamborghini Crea Importa FAQ …" at bounding box center [704, 364] width 1409 height 728
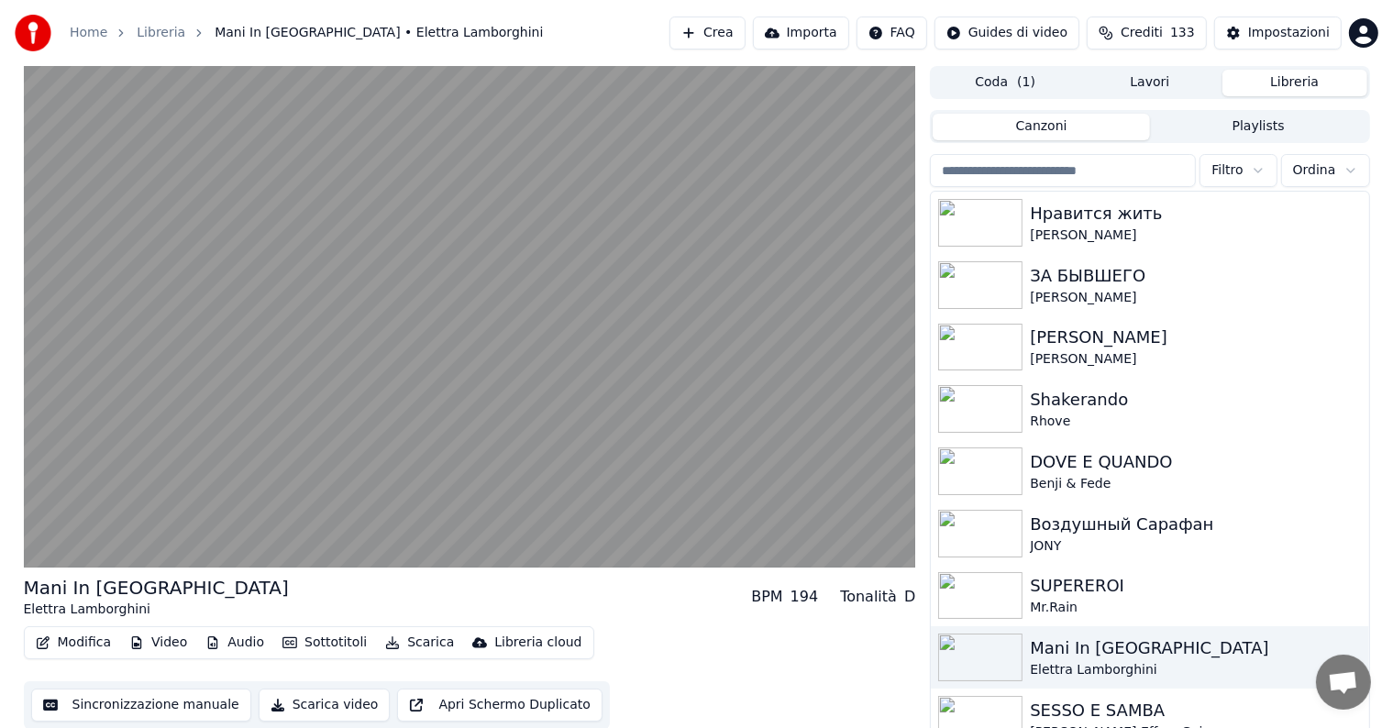
click at [695, 39] on button "Crea" at bounding box center [707, 33] width 75 height 33
